Goal: Task Accomplishment & Management: Use online tool/utility

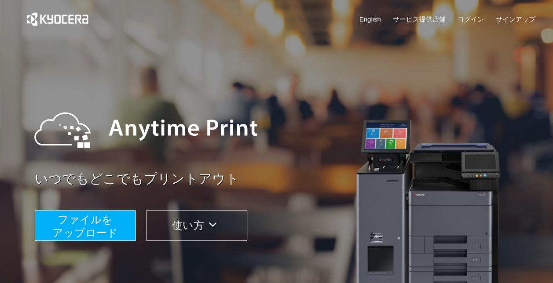
click at [95, 223] on span "ファイルを ​​アップロード" at bounding box center [85, 226] width 66 height 25
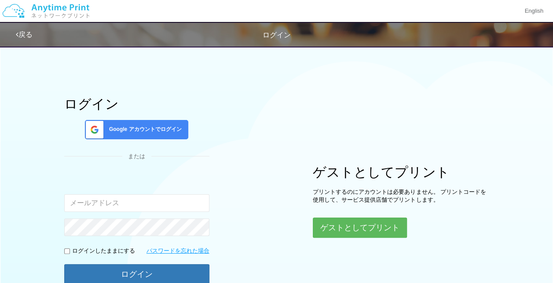
type input "[EMAIL_ADDRESS][DOMAIN_NAME]"
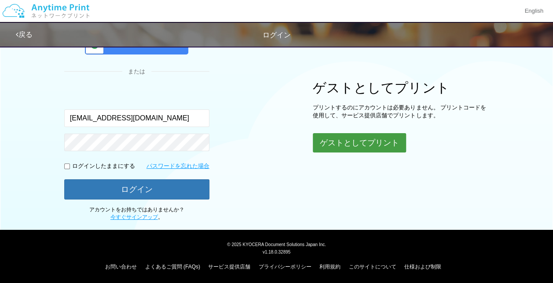
click at [373, 143] on button "ゲストとしてプリント" at bounding box center [359, 142] width 93 height 19
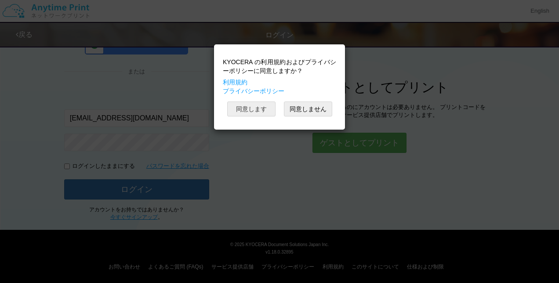
click at [247, 104] on button "同意します" at bounding box center [251, 109] width 48 height 15
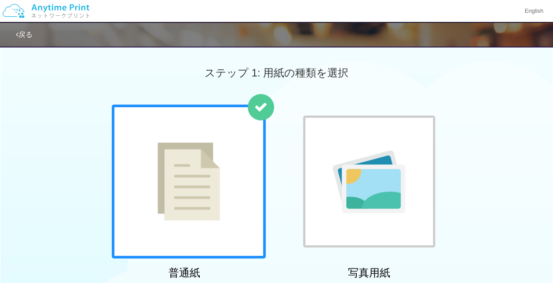
click at [146, 199] on div at bounding box center [189, 182] width 154 height 154
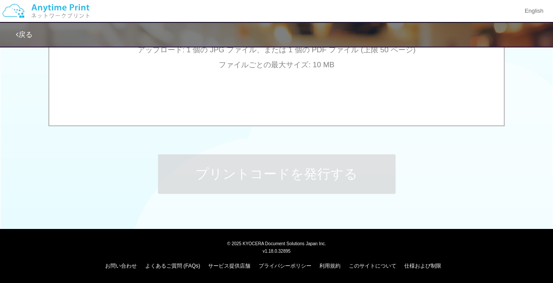
scroll to position [138, 0]
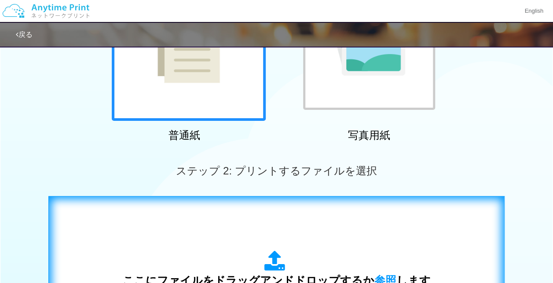
click at [383, 277] on span "参照" at bounding box center [385, 280] width 22 height 12
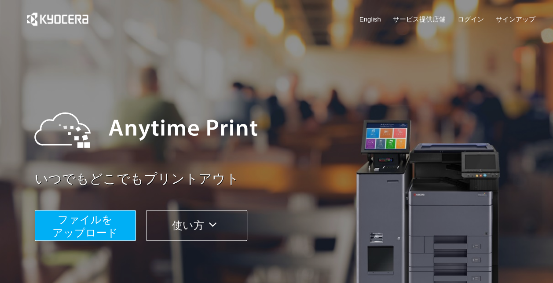
click at [73, 226] on span "ファイルを ​​アップロード" at bounding box center [85, 226] width 66 height 25
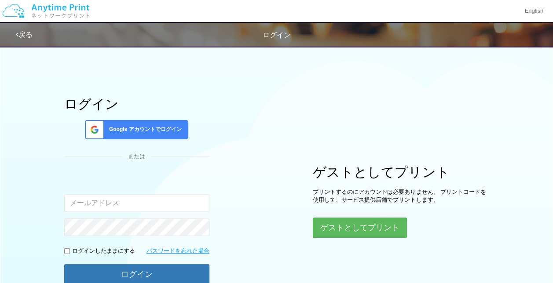
type input "[EMAIL_ADDRESS][DOMAIN_NAME]"
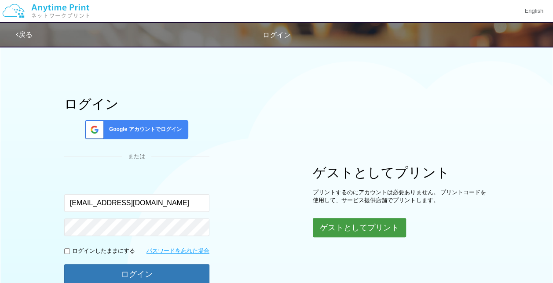
click at [367, 229] on button "ゲストとしてプリント" at bounding box center [359, 227] width 93 height 19
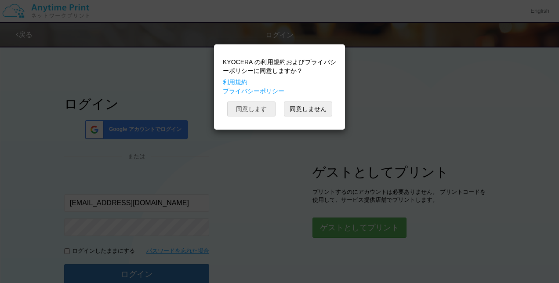
click at [251, 107] on button "同意します" at bounding box center [251, 109] width 48 height 15
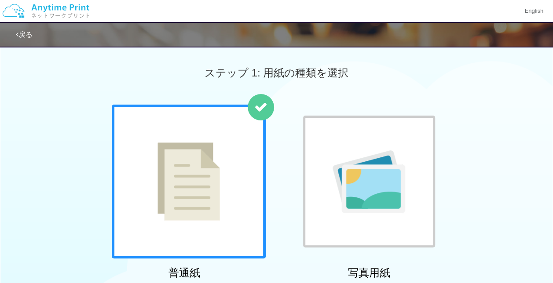
click at [219, 209] on div at bounding box center [189, 182] width 154 height 154
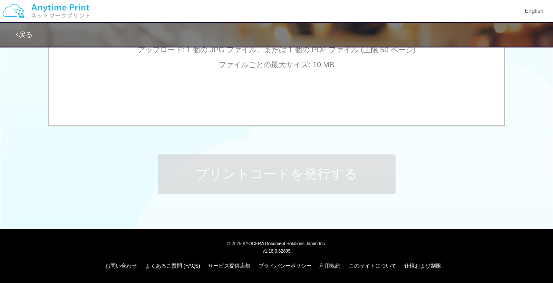
scroll to position [138, 0]
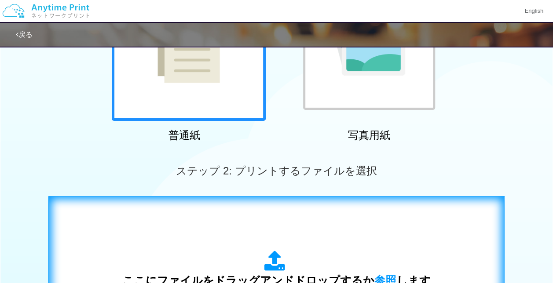
click at [380, 277] on span "参照" at bounding box center [385, 280] width 22 height 12
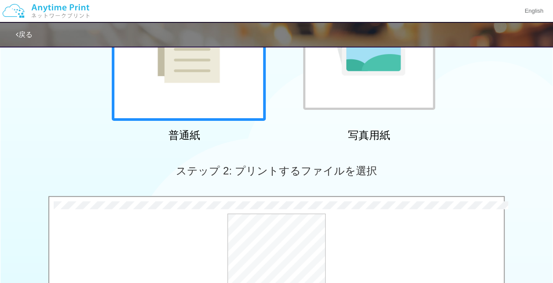
click at [309, 173] on span "ステップ 2: プリントするファイルを選択" at bounding box center [276, 171] width 201 height 12
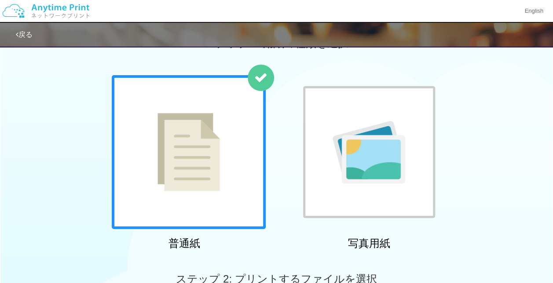
scroll to position [0, 0]
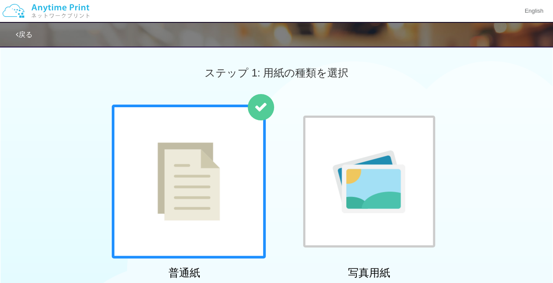
click at [148, 192] on div at bounding box center [189, 182] width 154 height 154
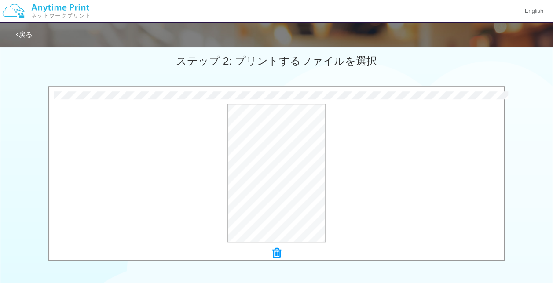
scroll to position [385, 0]
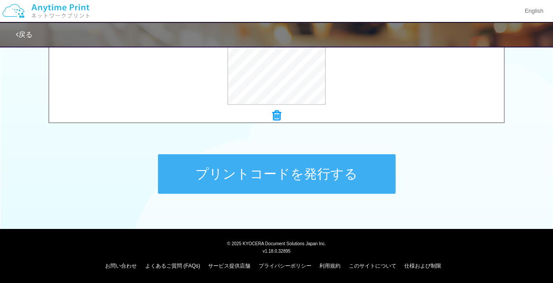
click at [284, 183] on button "プリントコードを発行する" at bounding box center [276, 174] width 237 height 40
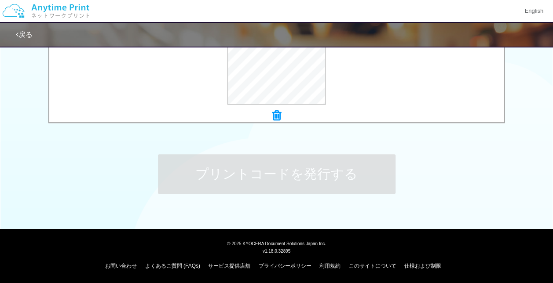
scroll to position [0, 0]
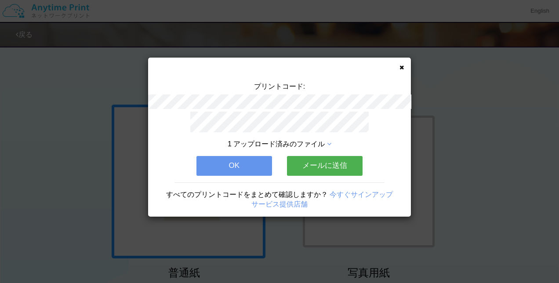
click at [332, 141] on icon at bounding box center [329, 144] width 4 height 7
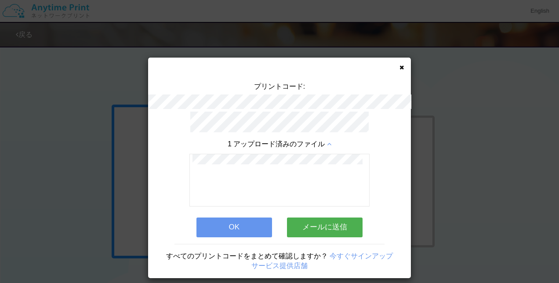
click at [400, 63] on div "プリントコード: 1 アップロード済みのファイル OK メールに送信 すべてのプリントコードをまとめて確認しますか？ 今すぐサインアップ サービス提供店舗" at bounding box center [279, 168] width 263 height 221
click at [400, 65] on icon at bounding box center [402, 68] width 4 height 6
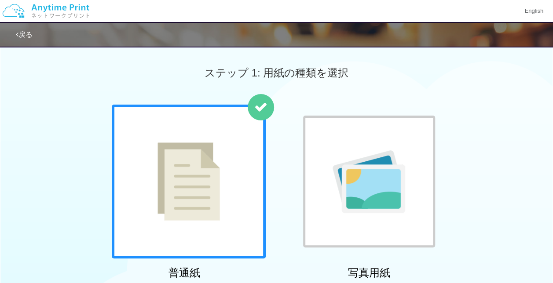
scroll to position [248, 0]
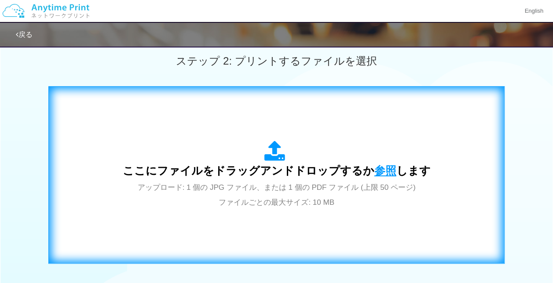
click at [382, 167] on span "参照" at bounding box center [385, 170] width 22 height 12
click at [380, 173] on span "参照" at bounding box center [385, 170] width 22 height 12
click at [380, 168] on span "参照" at bounding box center [385, 170] width 22 height 12
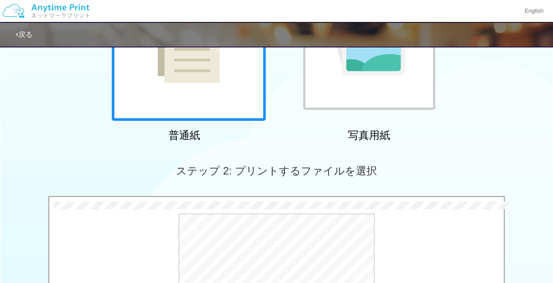
scroll to position [385, 0]
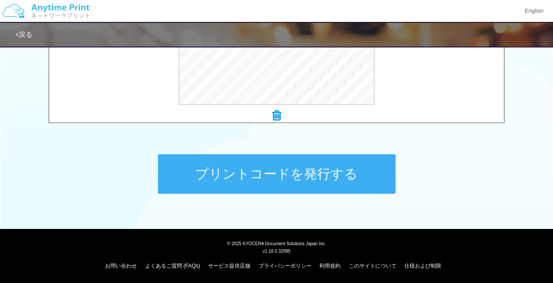
click at [281, 181] on button "プリントコードを発行する" at bounding box center [276, 174] width 237 height 40
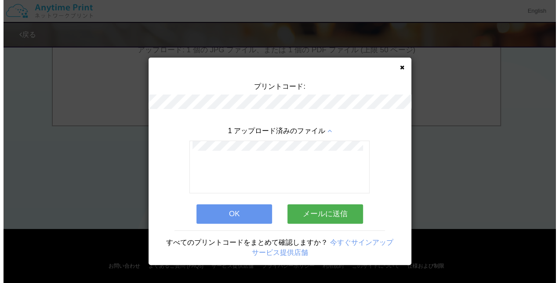
scroll to position [0, 0]
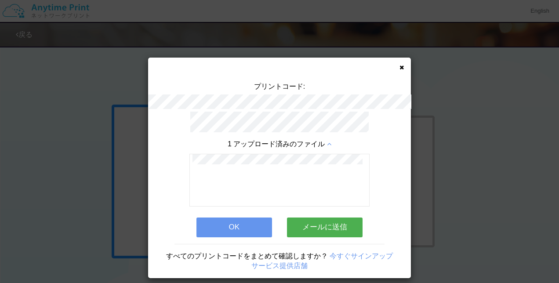
click at [356, 184] on div at bounding box center [280, 180] width 180 height 53
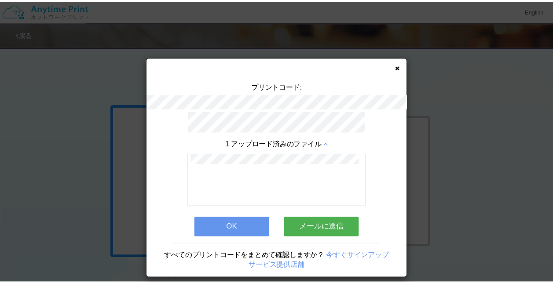
scroll to position [5, 0]
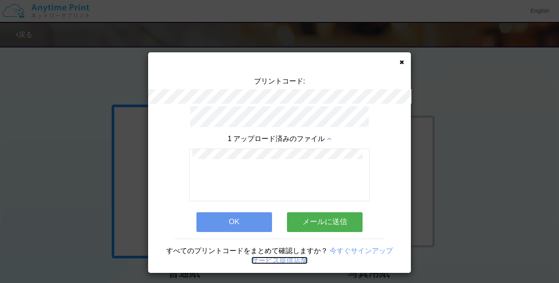
click at [271, 257] on link "サービス提供店舗" at bounding box center [280, 260] width 56 height 7
click at [400, 62] on icon at bounding box center [402, 62] width 4 height 6
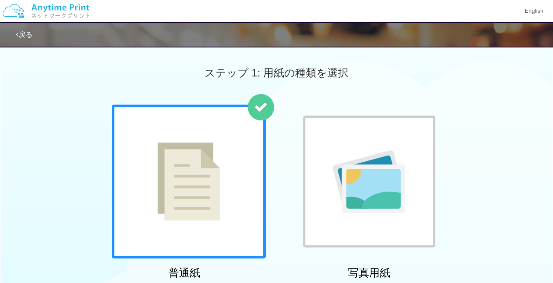
scroll to position [248, 0]
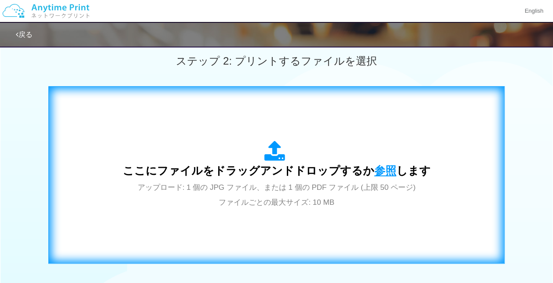
click at [383, 172] on span "参照" at bounding box center [385, 170] width 22 height 12
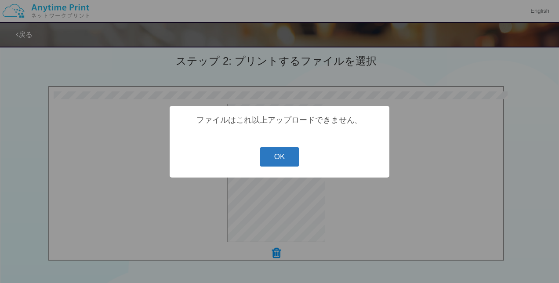
click at [274, 158] on button "OK" at bounding box center [279, 156] width 39 height 19
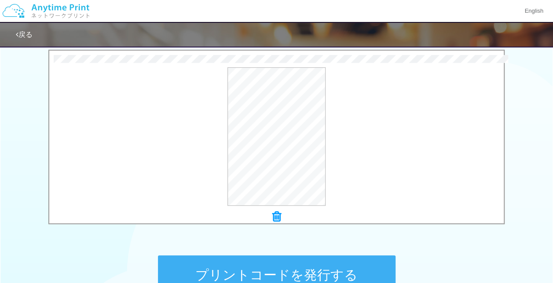
scroll to position [356, 0]
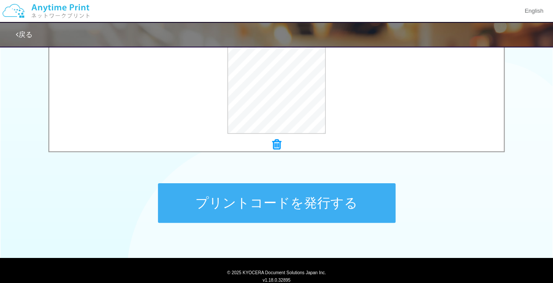
click at [281, 146] on icon at bounding box center [276, 144] width 9 height 11
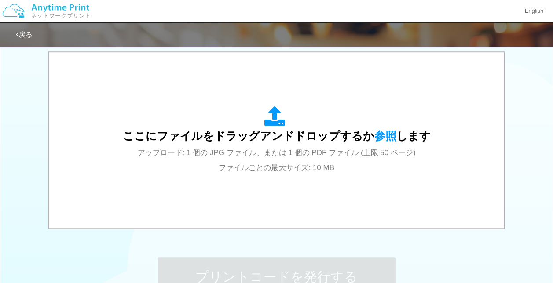
scroll to position [288, 0]
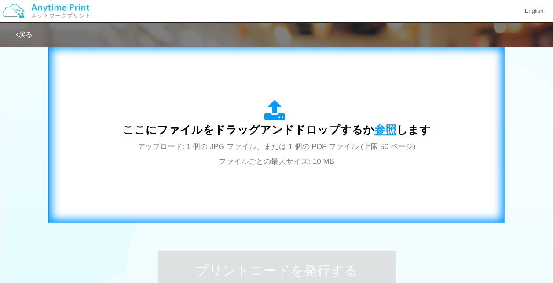
click at [383, 133] on span "参照" at bounding box center [385, 130] width 22 height 12
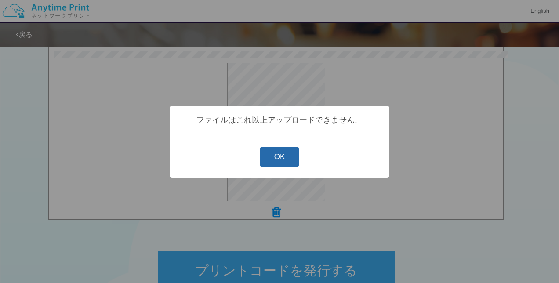
click at [270, 154] on button "OK" at bounding box center [279, 156] width 39 height 19
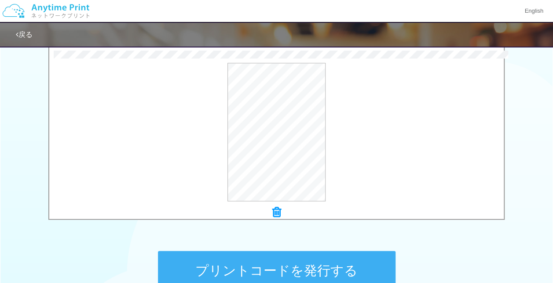
click at [293, 267] on button "プリントコードを発行する" at bounding box center [276, 271] width 237 height 40
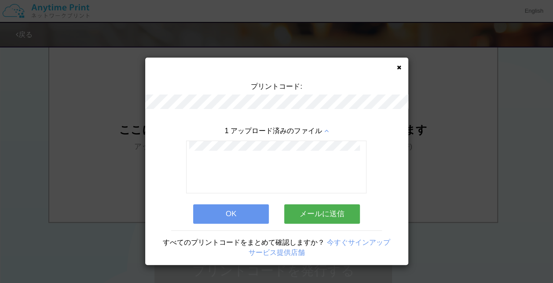
scroll to position [0, 0]
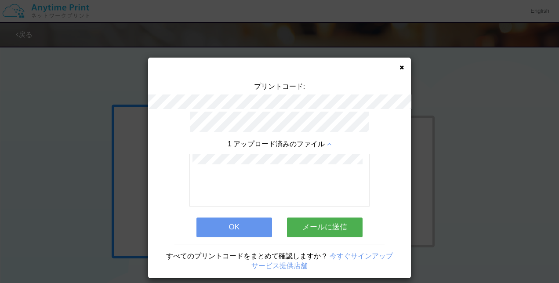
click at [400, 69] on icon at bounding box center [402, 68] width 4 height 6
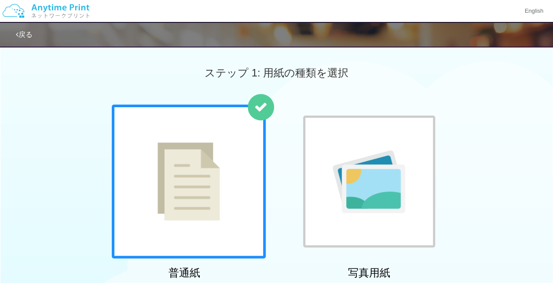
scroll to position [248, 0]
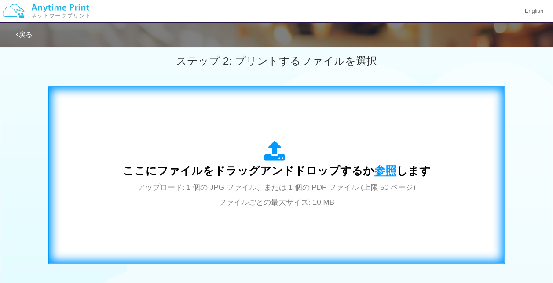
click at [378, 169] on span "参照" at bounding box center [385, 170] width 22 height 12
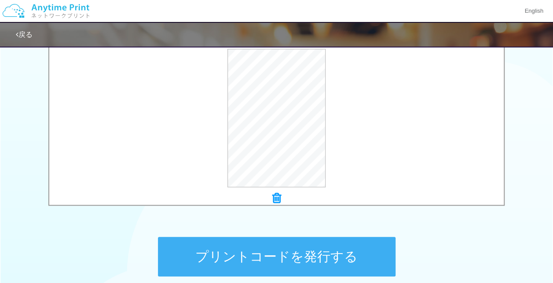
scroll to position [297, 0]
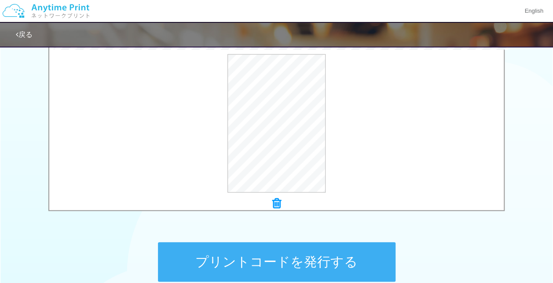
click at [300, 263] on button "プリントコードを発行する" at bounding box center [276, 262] width 237 height 40
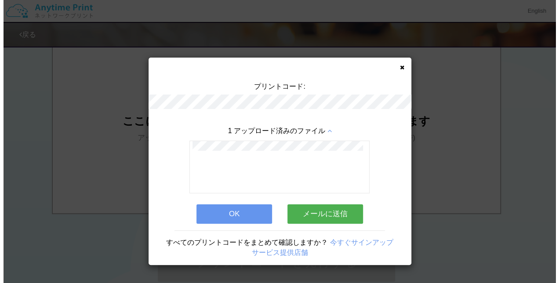
scroll to position [0, 0]
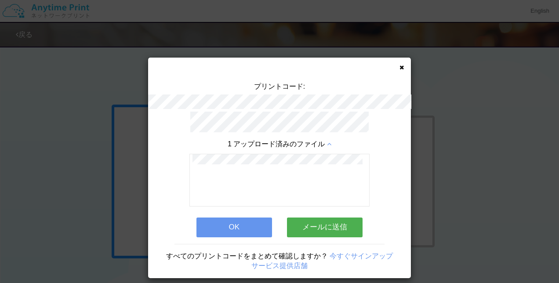
click at [395, 66] on div "プリントコード: 1 アップロード済みのファイル OK メールに送信 すべてのプリントコードをまとめて確認しますか？ 今すぐサインアップ サービス提供店舗" at bounding box center [279, 168] width 263 height 221
click at [396, 66] on div "プリントコード: 1 アップロード済みのファイル OK メールに送信 すべてのプリントコードをまとめて確認しますか？ 今すぐサインアップ サービス提供店舗" at bounding box center [279, 168] width 263 height 221
click at [388, 104] on div "プリントコード: 1 アップロード済みのファイル OK メールに送信 すべてのプリントコードをまとめて確認しますか？ 今すぐサインアップ サービス提供店舗" at bounding box center [279, 168] width 263 height 221
